Goal: Transaction & Acquisition: Obtain resource

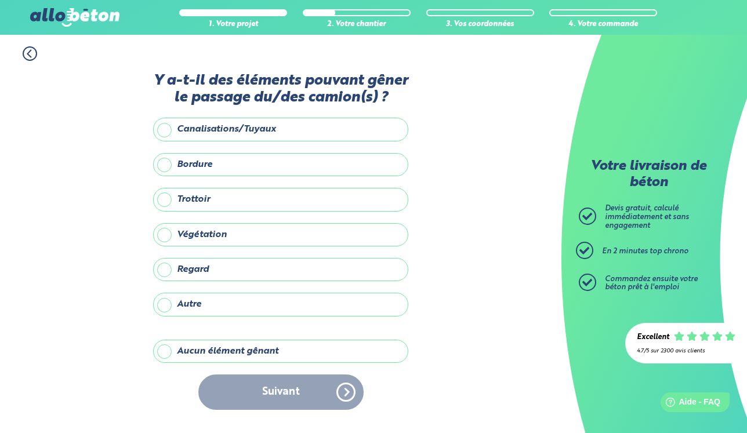
click at [255, 393] on div "Suivant" at bounding box center [280, 392] width 255 height 35
click at [186, 355] on label "Aucun élément gênant" at bounding box center [280, 351] width 255 height 23
click at [0, 0] on input "Aucun élément gênant" at bounding box center [0, 0] width 0 height 0
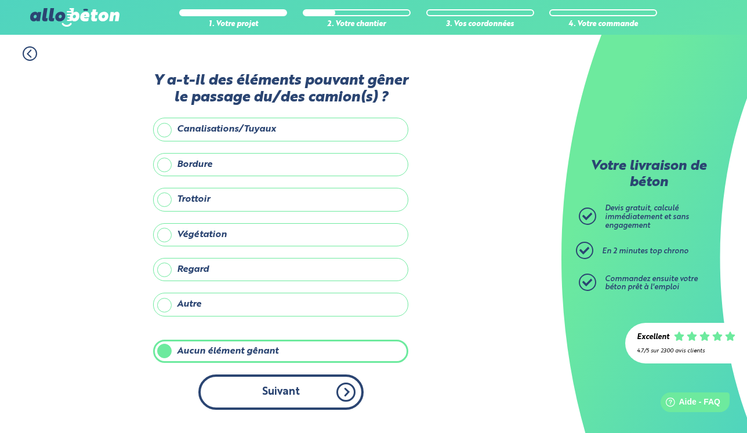
click at [264, 397] on button "Suivant" at bounding box center [280, 392] width 165 height 35
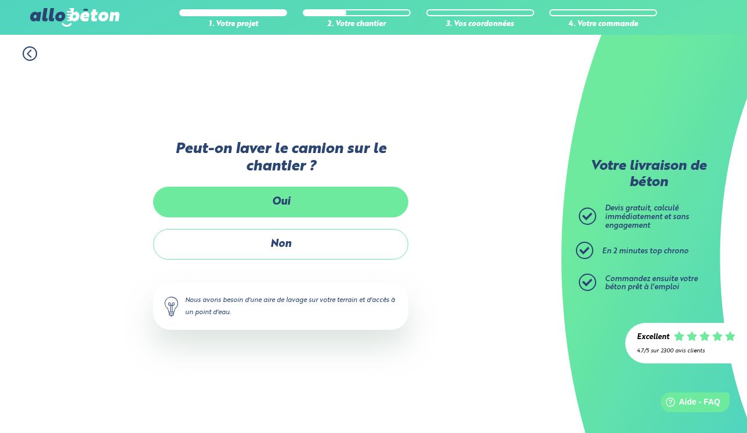
click at [283, 206] on label "Oui" at bounding box center [280, 202] width 255 height 31
click at [0, 0] on input "Oui" at bounding box center [0, 0] width 0 height 0
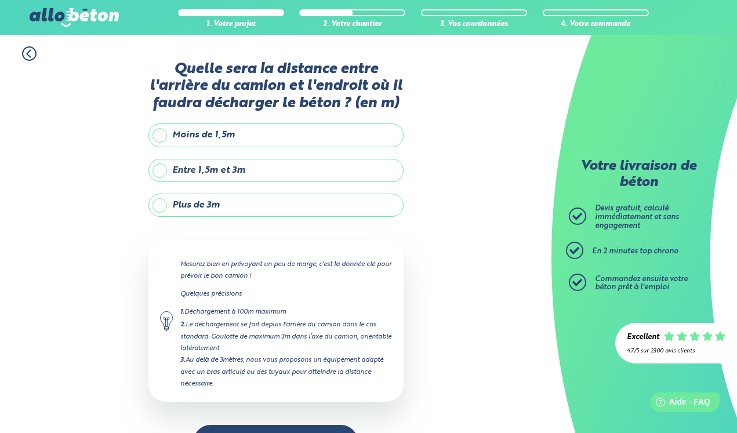
click at [194, 219] on div "Quelle sera la distance entre l'arrière du camion et l'endroit où il faudra déc…" at bounding box center [275, 266] width 255 height 411
click at [196, 217] on label "Plus de 3m" at bounding box center [275, 205] width 255 height 23
click at [0, 0] on input "Plus de 3m" at bounding box center [0, 0] width 0 height 0
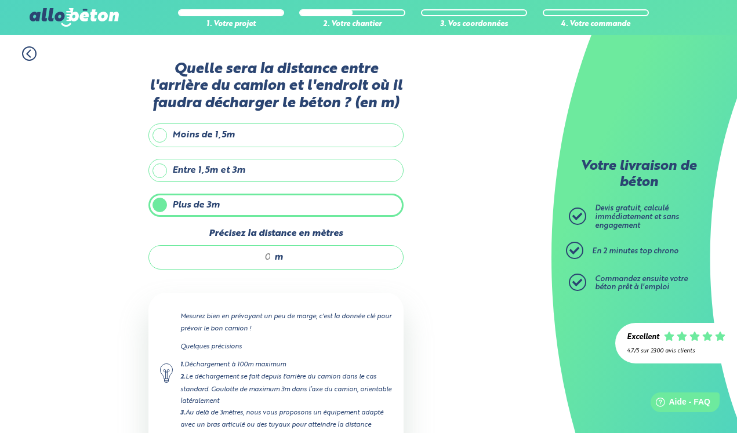
click at [196, 212] on label "Plus de 3m" at bounding box center [275, 205] width 255 height 23
click at [0, 0] on input "Plus de 3m" at bounding box center [0, 0] width 0 height 0
click at [233, 262] on input "Précisez la distance en mètres" at bounding box center [216, 258] width 111 height 12
drag, startPoint x: 239, startPoint y: 263, endPoint x: 309, endPoint y: 263, distance: 70.2
click at [271, 263] on input "Précisez la distance en mètres" at bounding box center [216, 258] width 111 height 12
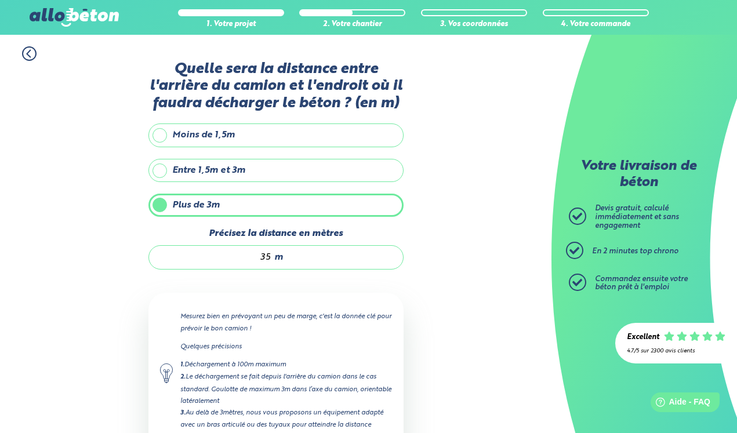
scroll to position [93, 0]
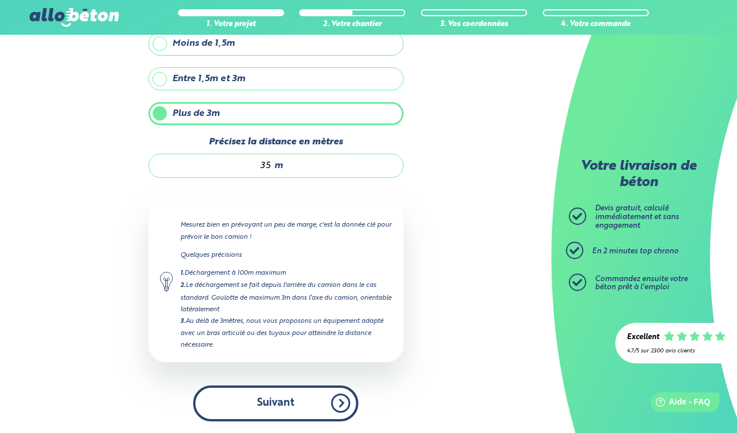
type input "35"
click at [282, 414] on button "Suivant" at bounding box center [275, 403] width 165 height 35
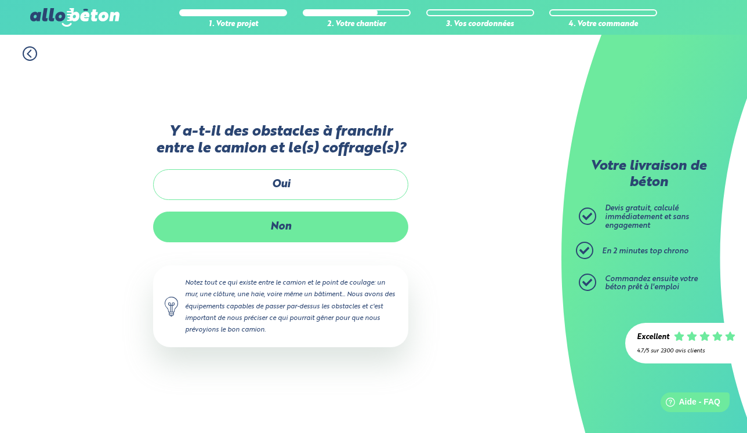
click at [303, 230] on label "Non" at bounding box center [280, 227] width 255 height 31
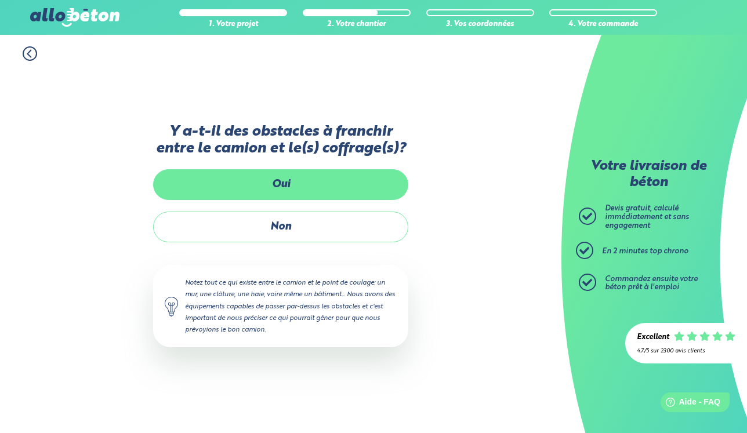
click at [303, 193] on label "Oui" at bounding box center [280, 184] width 255 height 31
click at [0, 0] on input "Oui" at bounding box center [0, 0] width 0 height 0
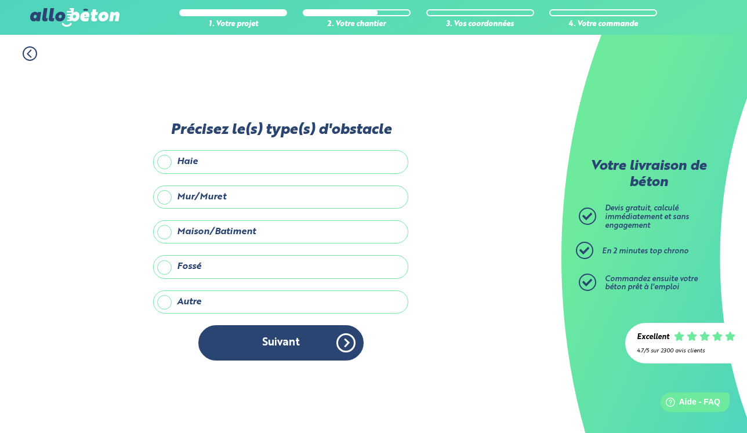
click at [202, 270] on label "Fossé" at bounding box center [280, 266] width 255 height 23
click at [0, 0] on input "Fossé" at bounding box center [0, 0] width 0 height 0
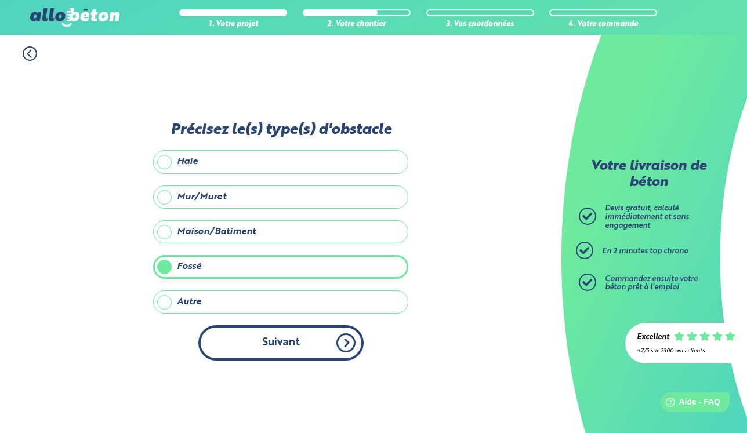
click at [260, 340] on button "Suivant" at bounding box center [280, 342] width 165 height 35
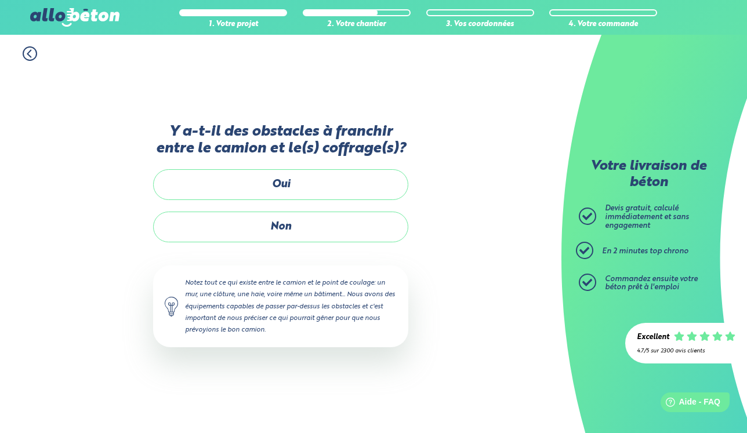
click at [261, 226] on label "Non" at bounding box center [280, 227] width 255 height 31
click at [0, 0] on input "Non" at bounding box center [0, 0] width 0 height 0
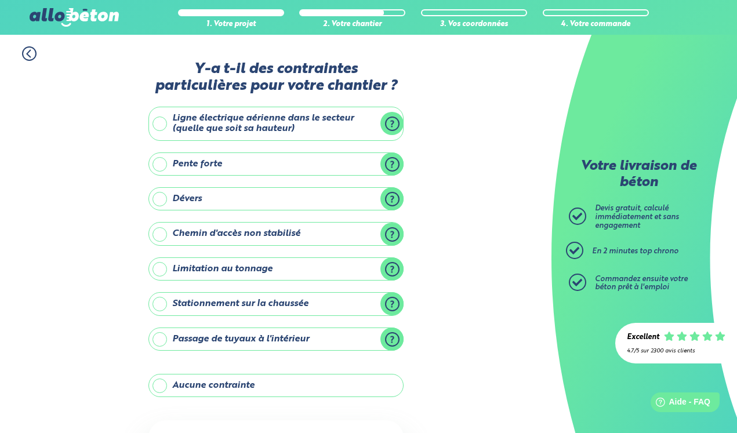
click at [165, 161] on label "Pente forte" at bounding box center [275, 164] width 255 height 23
click at [0, 0] on input "Pente forte" at bounding box center [0, 0] width 0 height 0
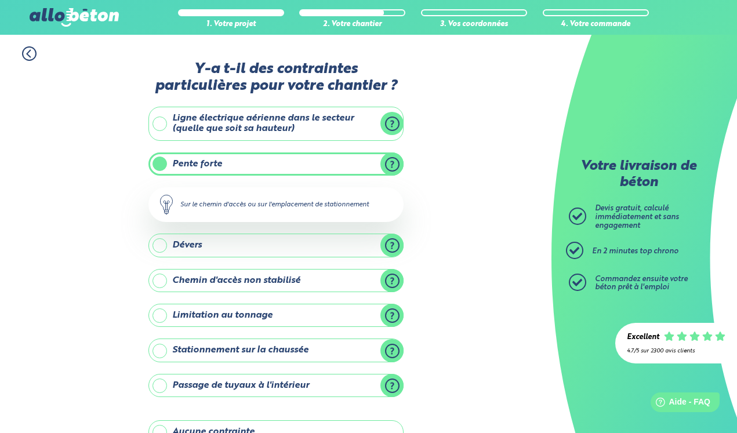
click at [153, 163] on label "Pente forte" at bounding box center [275, 164] width 255 height 23
click at [0, 0] on input "Pente forte" at bounding box center [0, 0] width 0 height 0
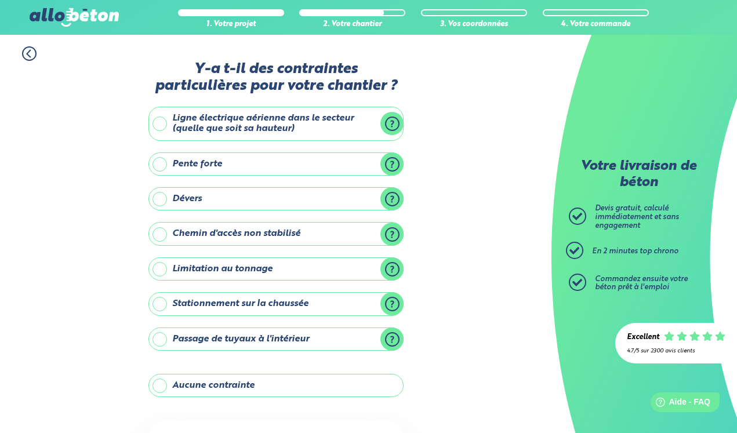
click at [151, 385] on label "Aucune contrainte" at bounding box center [275, 385] width 255 height 23
click at [0, 0] on input "Aucune contrainte" at bounding box center [0, 0] width 0 height 0
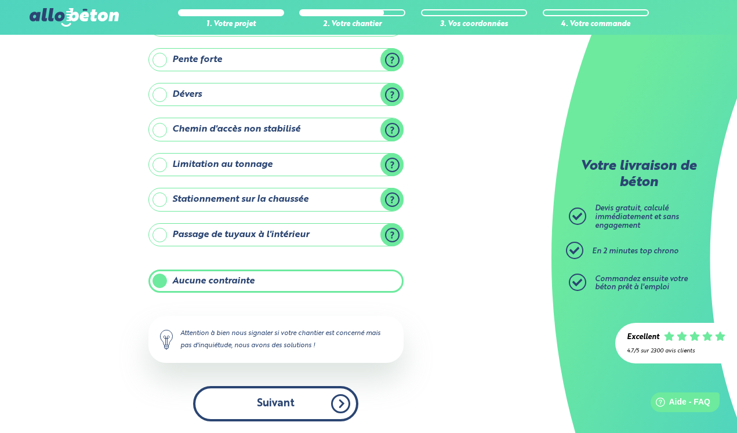
click at [277, 400] on button "Suivant" at bounding box center [275, 403] width 165 height 35
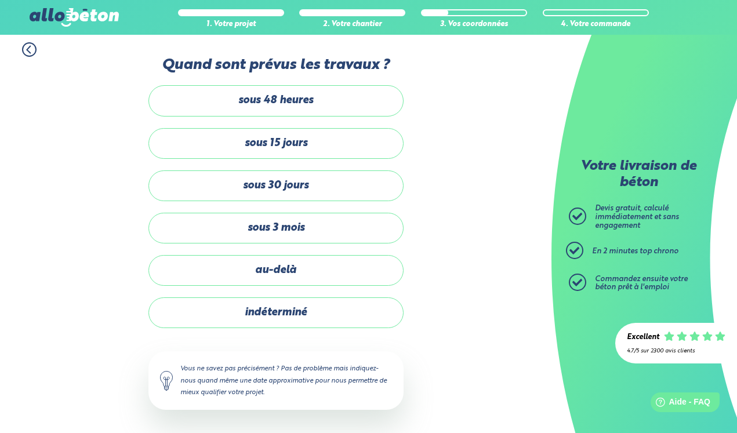
scroll to position [4, 0]
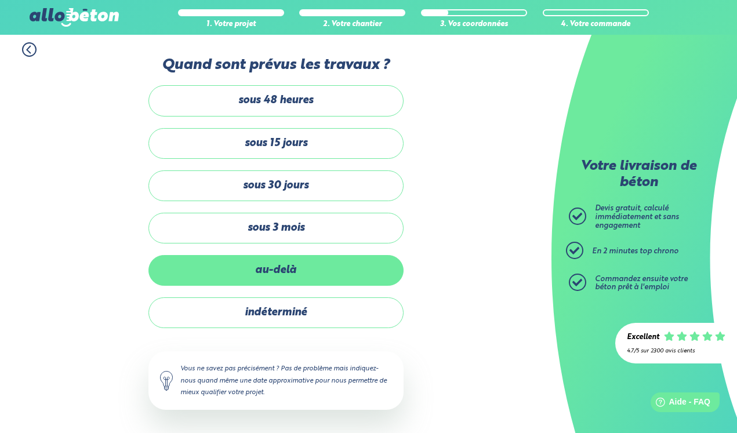
click at [313, 274] on label "au-delà" at bounding box center [275, 270] width 255 height 31
click at [0, 0] on input "au-delà" at bounding box center [0, 0] width 0 height 0
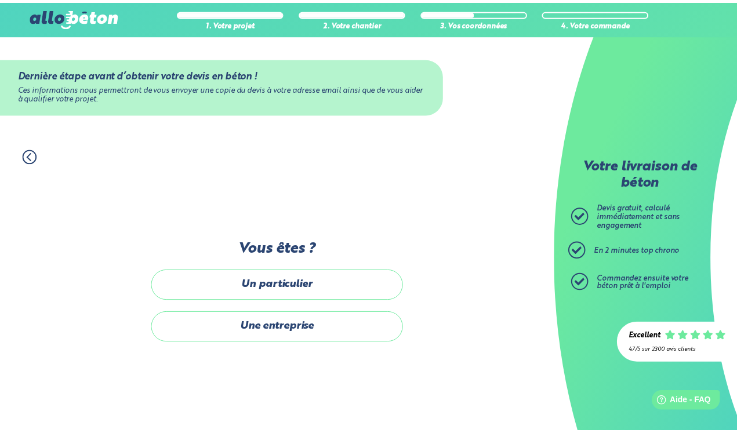
scroll to position [4, 0]
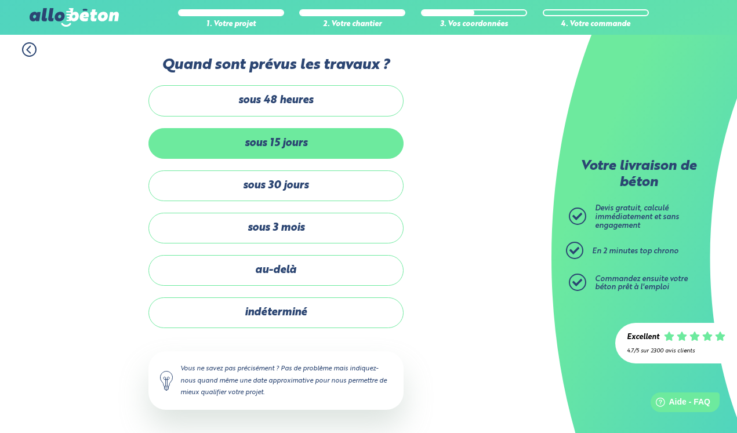
click at [293, 143] on label "sous 15 jours" at bounding box center [275, 143] width 255 height 31
click at [0, 0] on input "sous 15 jours" at bounding box center [0, 0] width 0 height 0
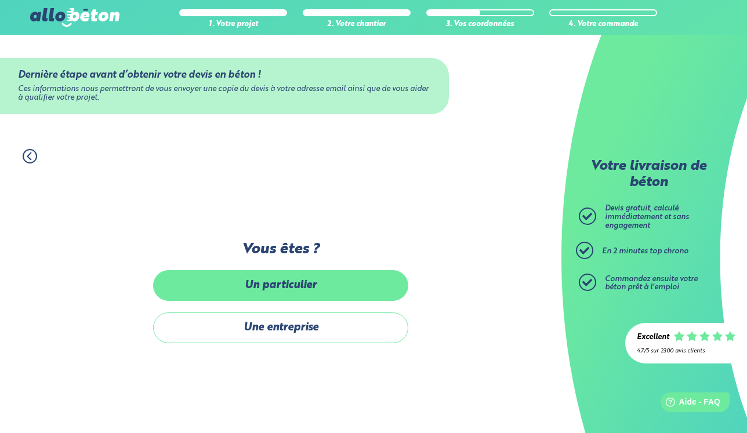
click at [308, 292] on label "Un particulier" at bounding box center [280, 285] width 255 height 31
click at [0, 0] on input "Un particulier" at bounding box center [0, 0] width 0 height 0
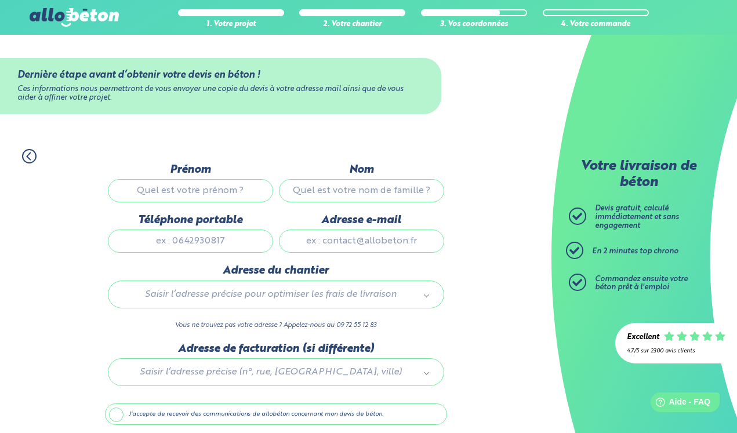
click at [229, 190] on input "Prénom" at bounding box center [190, 190] width 165 height 23
type input "[PERSON_NAME]"
click at [358, 189] on input "Nom" at bounding box center [361, 190] width 165 height 23
type input "CALESTROUPAT"
click at [207, 244] on input "Téléphone portable" at bounding box center [190, 241] width 165 height 23
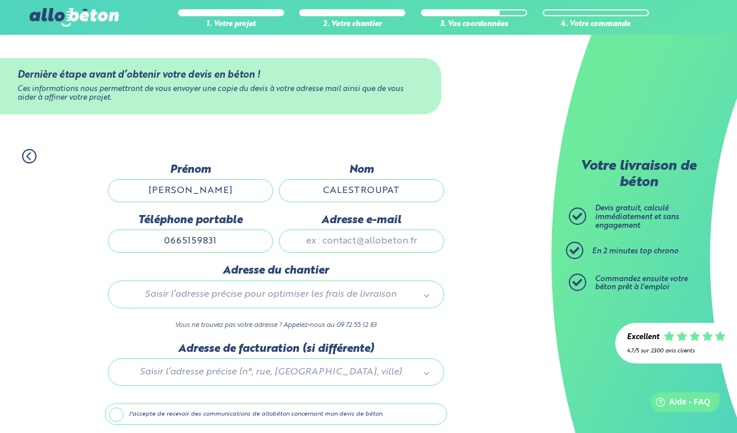
type input "0665159831"
click at [323, 246] on input "Adresse e-mail" at bounding box center [361, 241] width 165 height 23
type input "[EMAIL_ADDRESS][DOMAIN_NAME]"
click at [255, 296] on body "09 72 55 12 83 Conseils et Appel Gratuits nos produits le béton prêt à l'emploi…" at bounding box center [368, 239] width 737 height 478
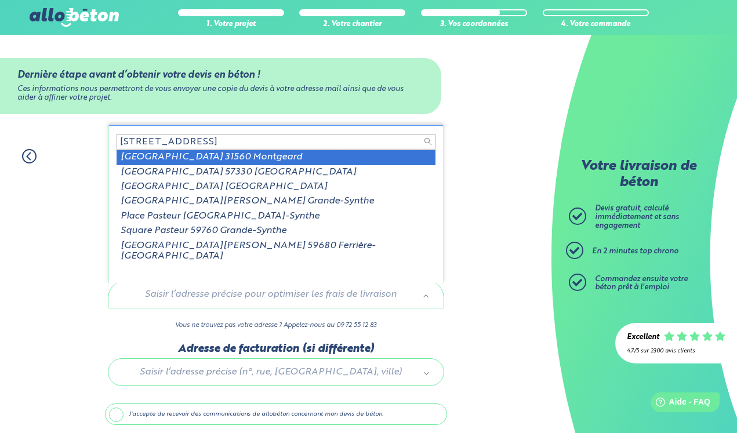
type input "325 grande rue du paste"
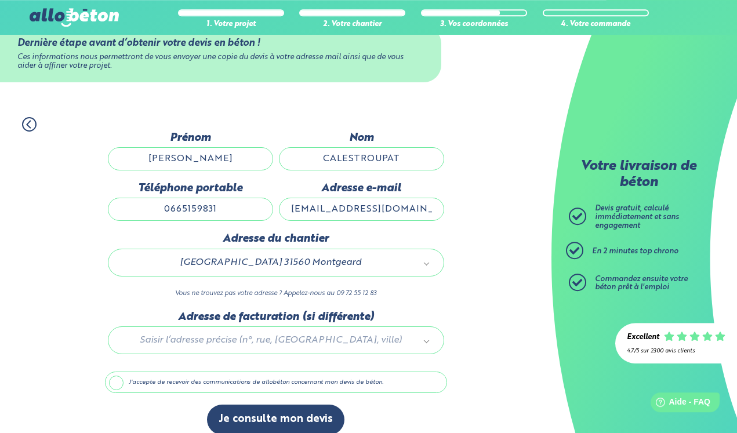
scroll to position [50, 0]
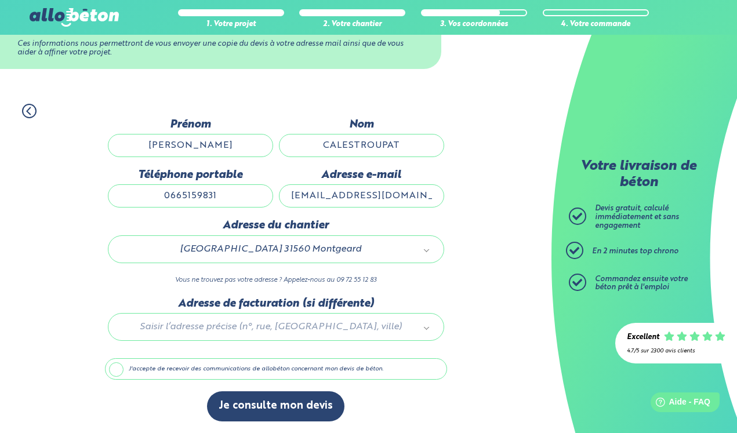
click at [271, 331] on div at bounding box center [276, 324] width 342 height 55
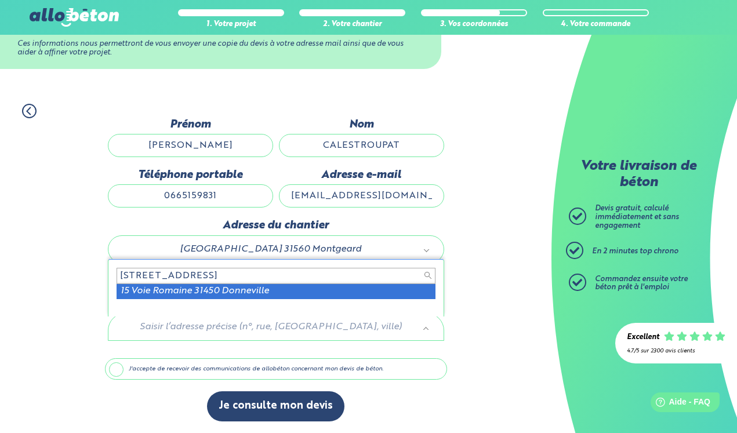
type input "15 voie romaine, 31450"
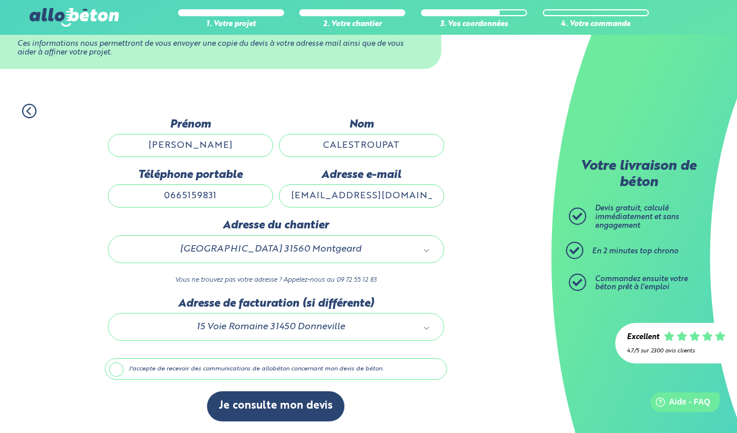
click at [112, 372] on label "J'accepte de recevoir des communications de allobéton concernant mon devis de b…" at bounding box center [276, 369] width 342 height 22
click at [0, 0] on input "J'accepte de recevoir des communications de allobéton concernant mon devis de b…" at bounding box center [0, 0] width 0 height 0
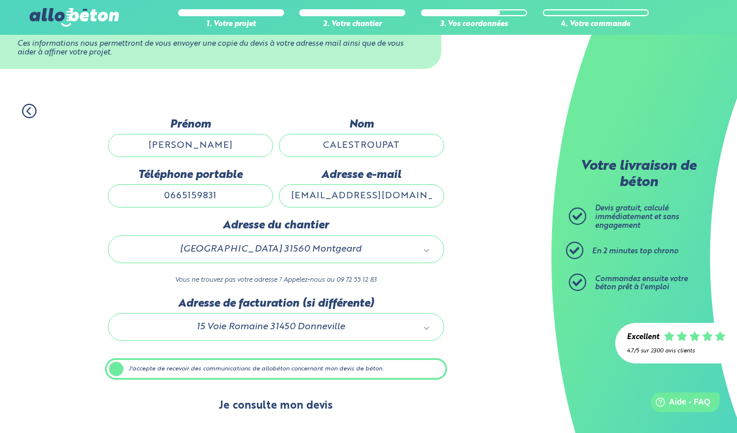
click at [238, 403] on button "Je consulte mon devis" at bounding box center [275, 406] width 137 height 30
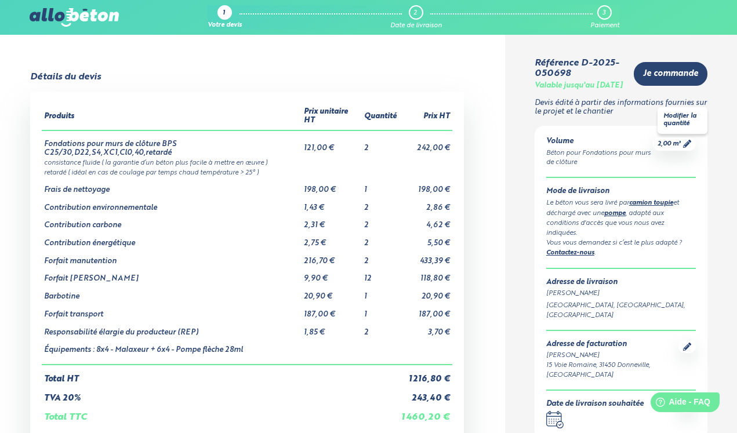
click at [684, 148] on icon at bounding box center [687, 144] width 8 height 8
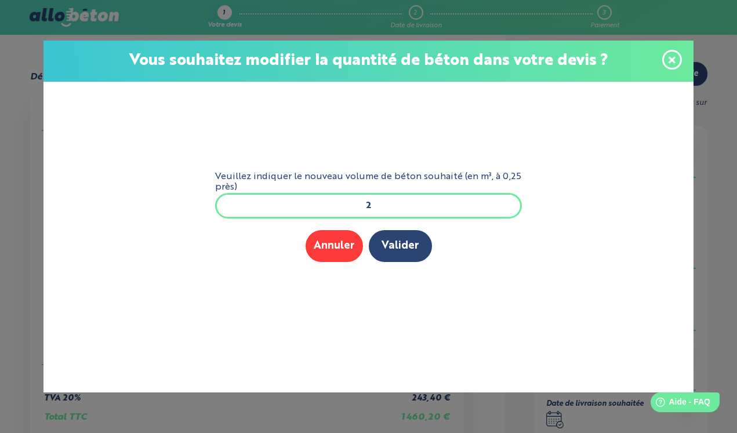
drag, startPoint x: 317, startPoint y: 210, endPoint x: 292, endPoint y: 214, distance: 25.3
click at [292, 214] on input "2" at bounding box center [368, 206] width 307 height 26
type input "4"
click at [406, 248] on button "Valider" at bounding box center [400, 246] width 63 height 32
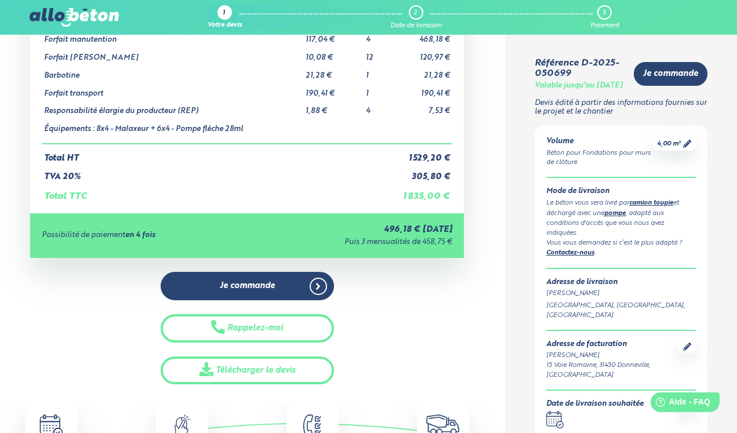
scroll to position [355, 0]
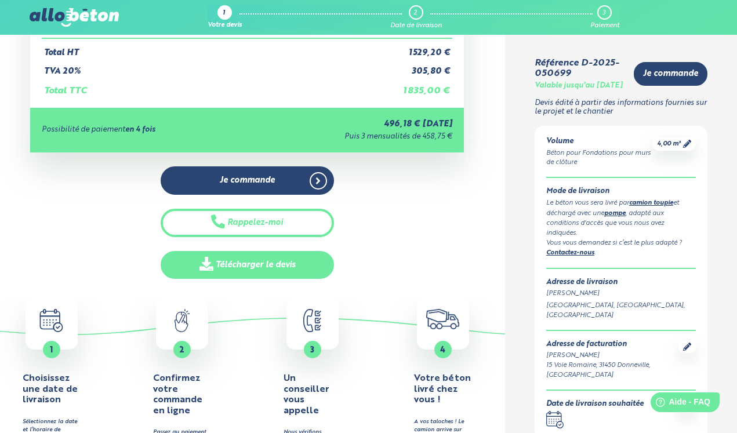
click at [302, 251] on link "Télécharger le devis" at bounding box center [247, 265] width 173 height 28
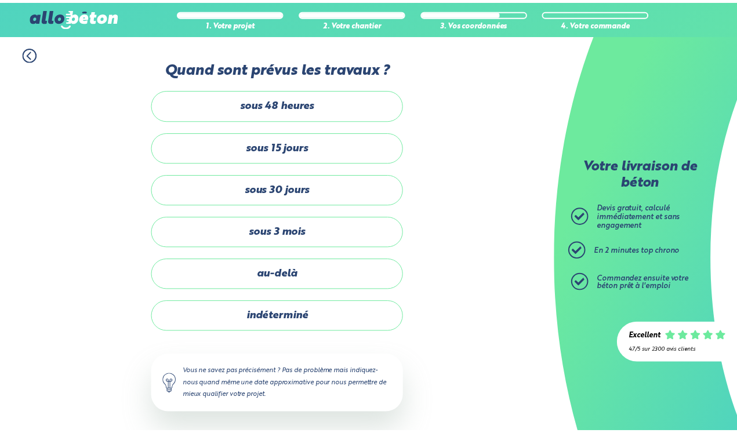
scroll to position [104, 0]
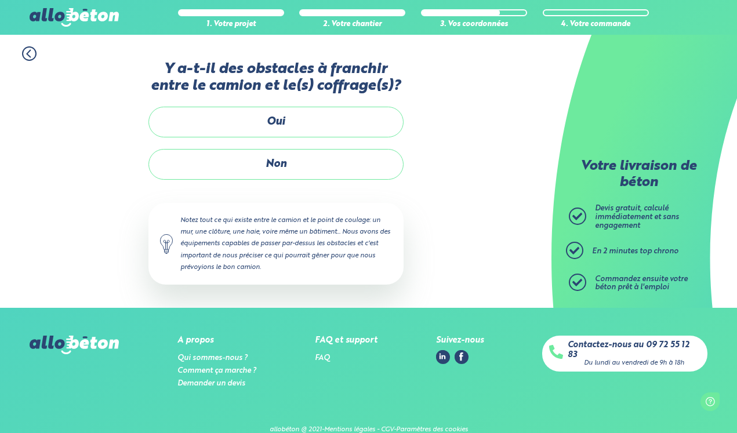
scroll to position [19, 0]
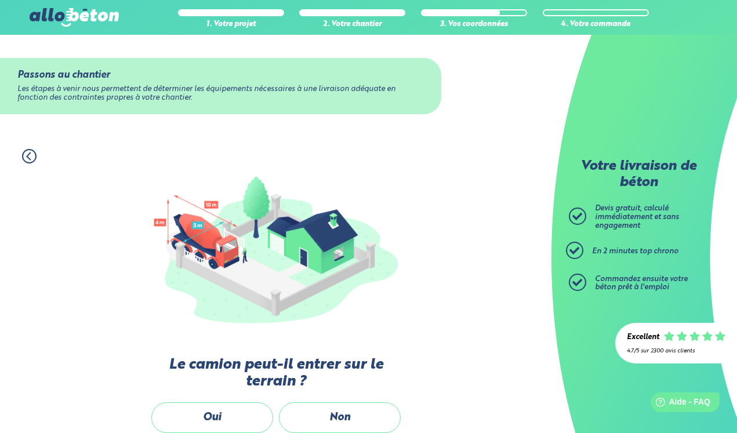
scroll to position [23, 0]
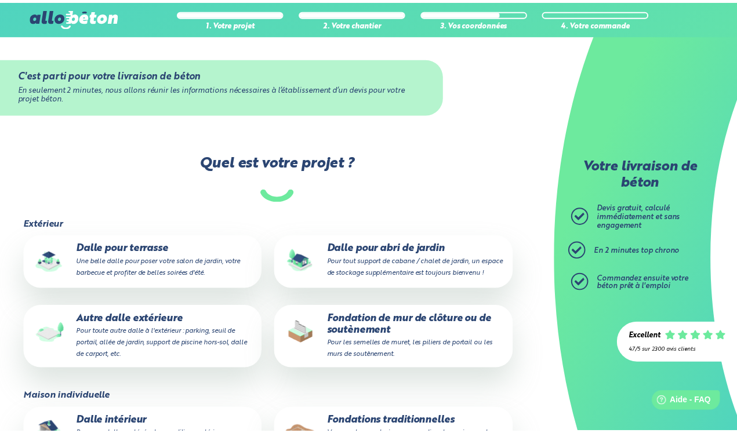
scroll to position [59, 0]
